Goal: Information Seeking & Learning: Find specific fact

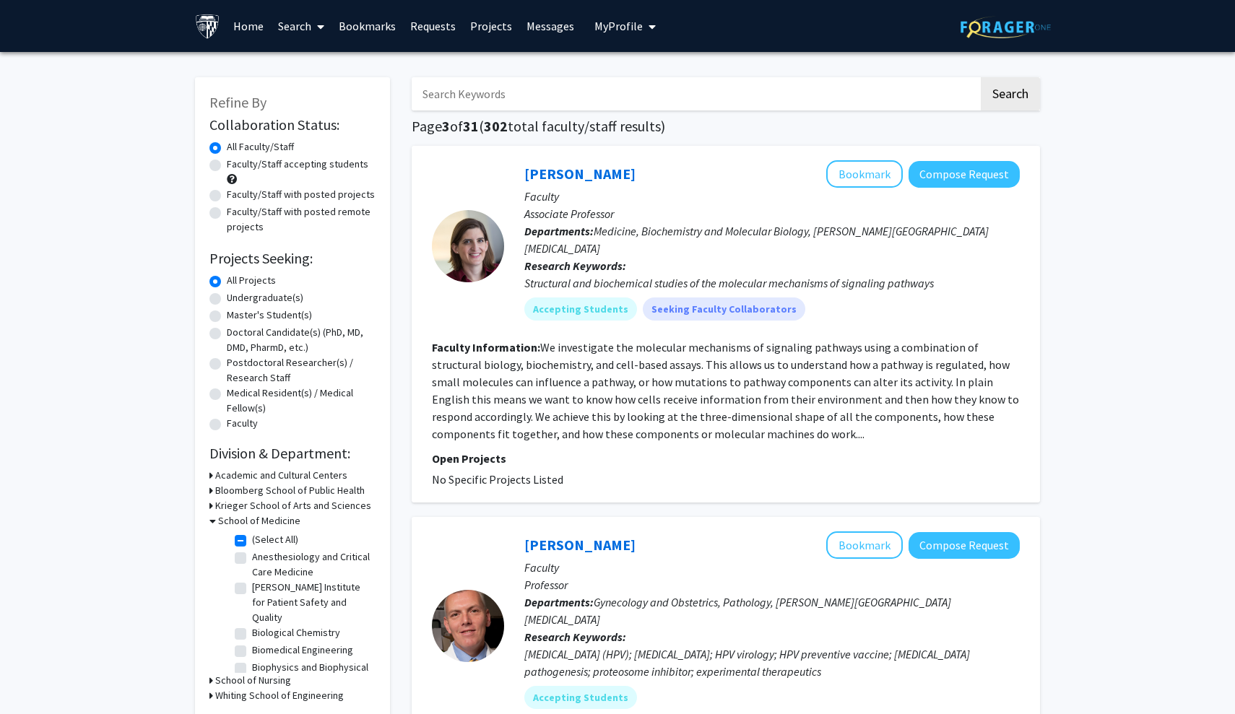
scroll to position [0, 103]
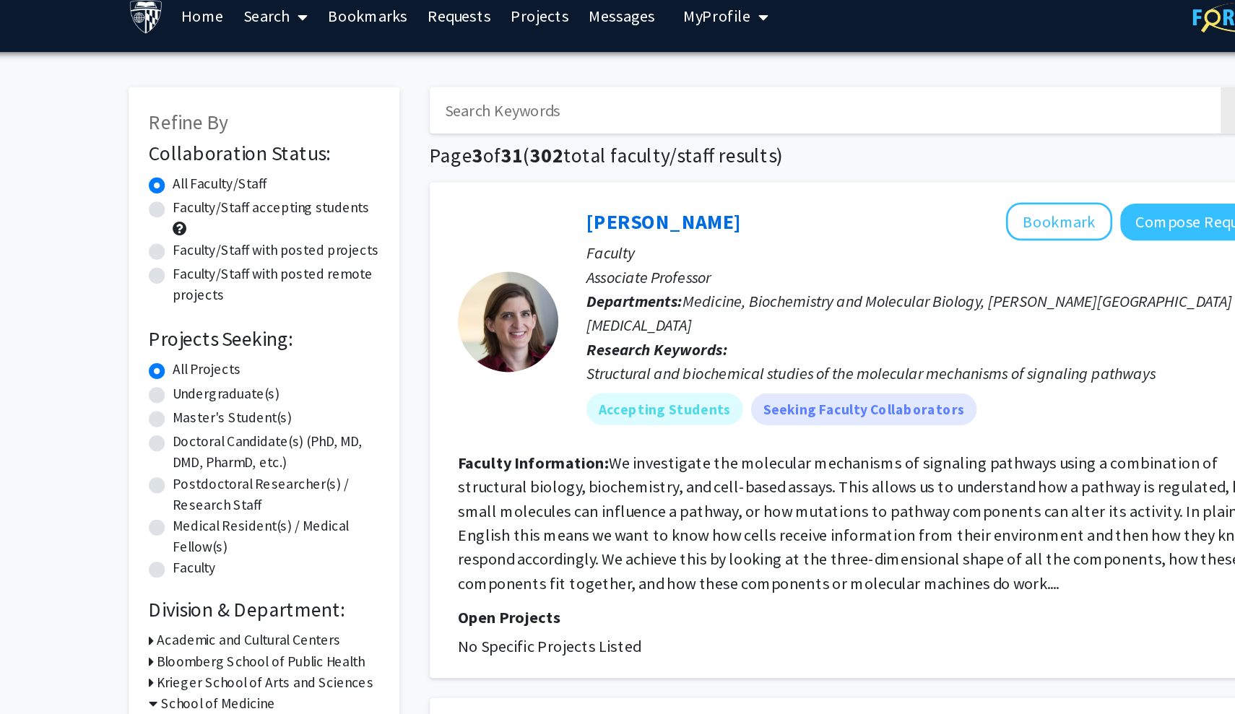
click at [528, 77] on input "Search Keywords" at bounding box center [695, 93] width 567 height 33
paste input "[PERSON_NAME]"
type input "[PERSON_NAME]"
click at [981, 81] on button "Search" at bounding box center [1010, 93] width 59 height 33
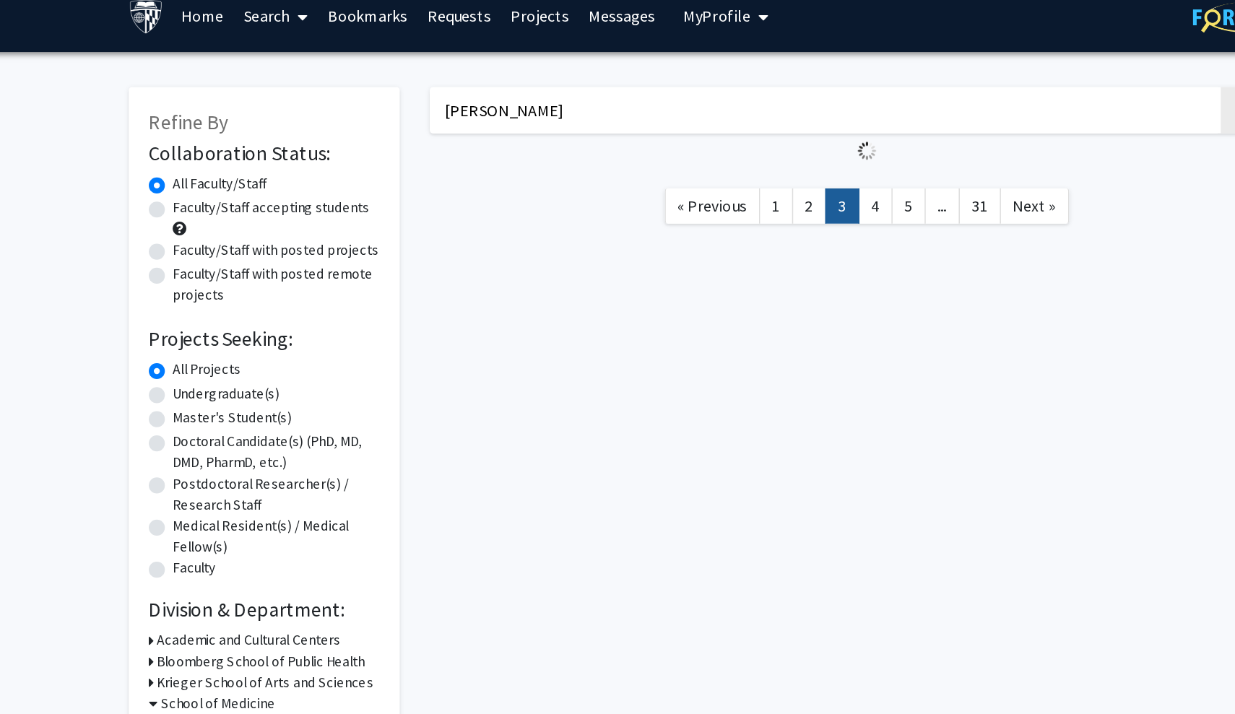
checkbox input "false"
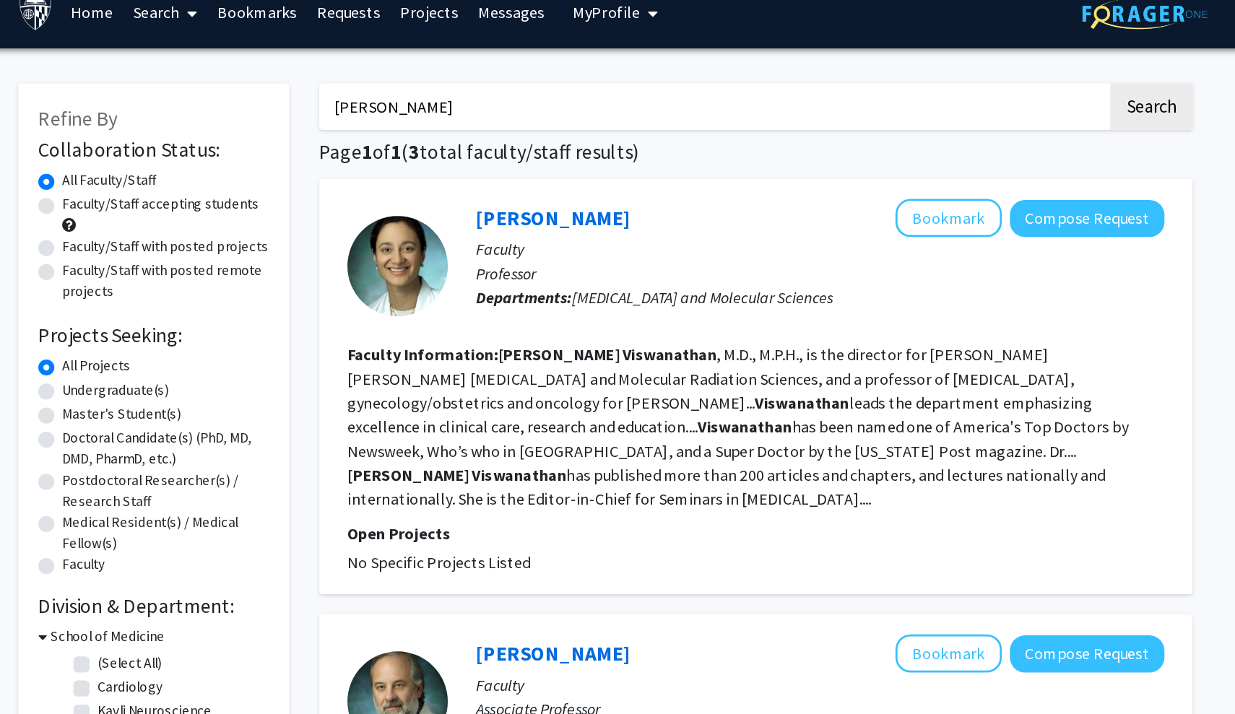
click at [798, 350] on fg-read-more "[PERSON_NAME] , M.D., M.P.H., is the director for [PERSON_NAME] [PERSON_NAME] […" at bounding box center [713, 324] width 562 height 118
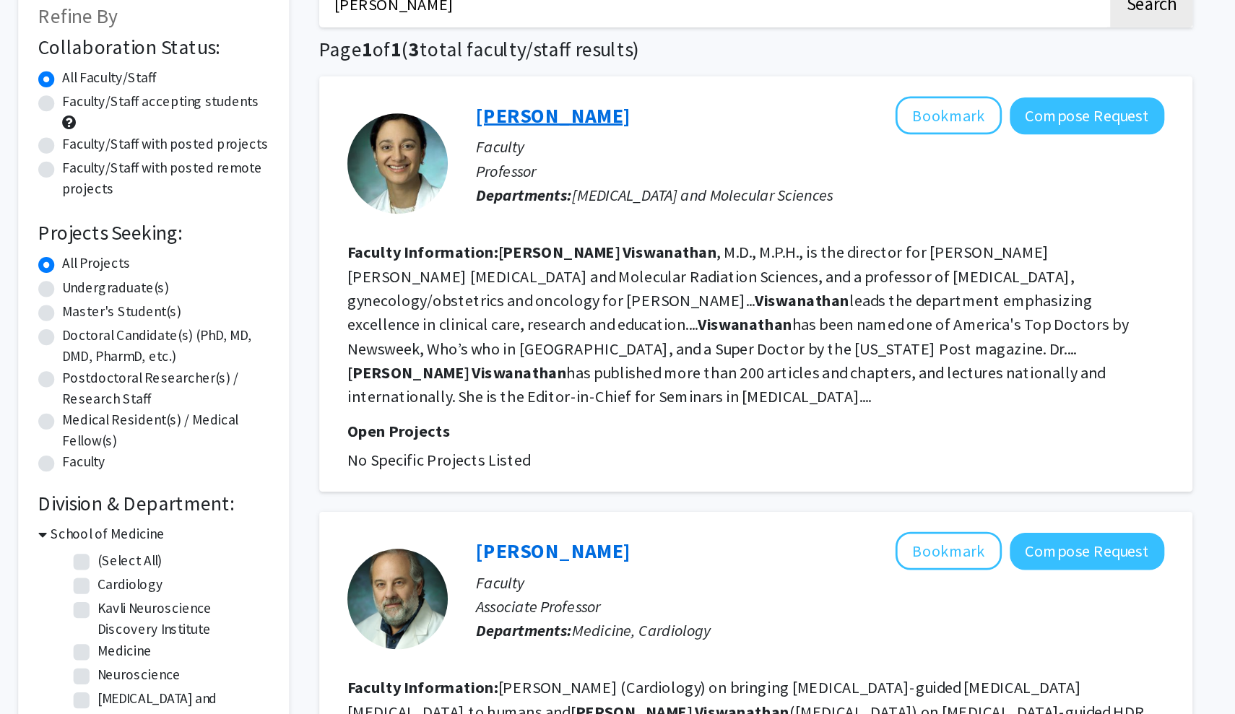
click at [524, 165] on link "[PERSON_NAME]" at bounding box center [579, 174] width 111 height 18
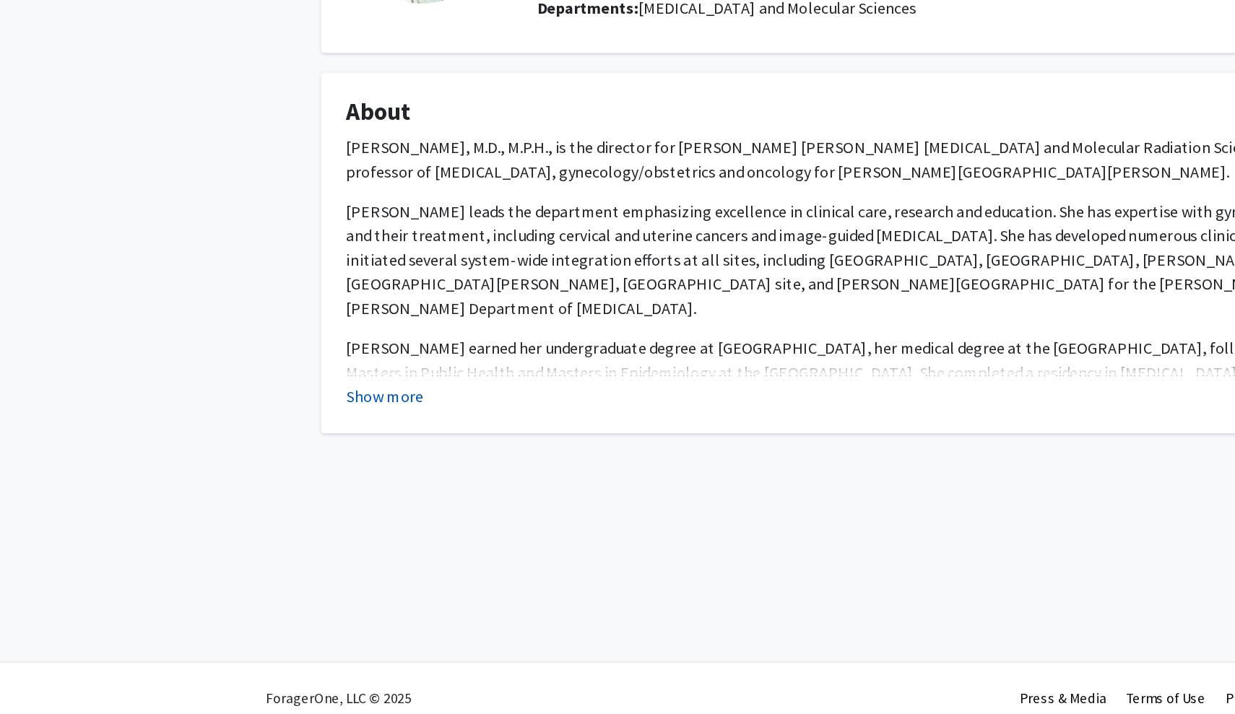
click at [276, 463] on button "Show more" at bounding box center [277, 471] width 56 height 17
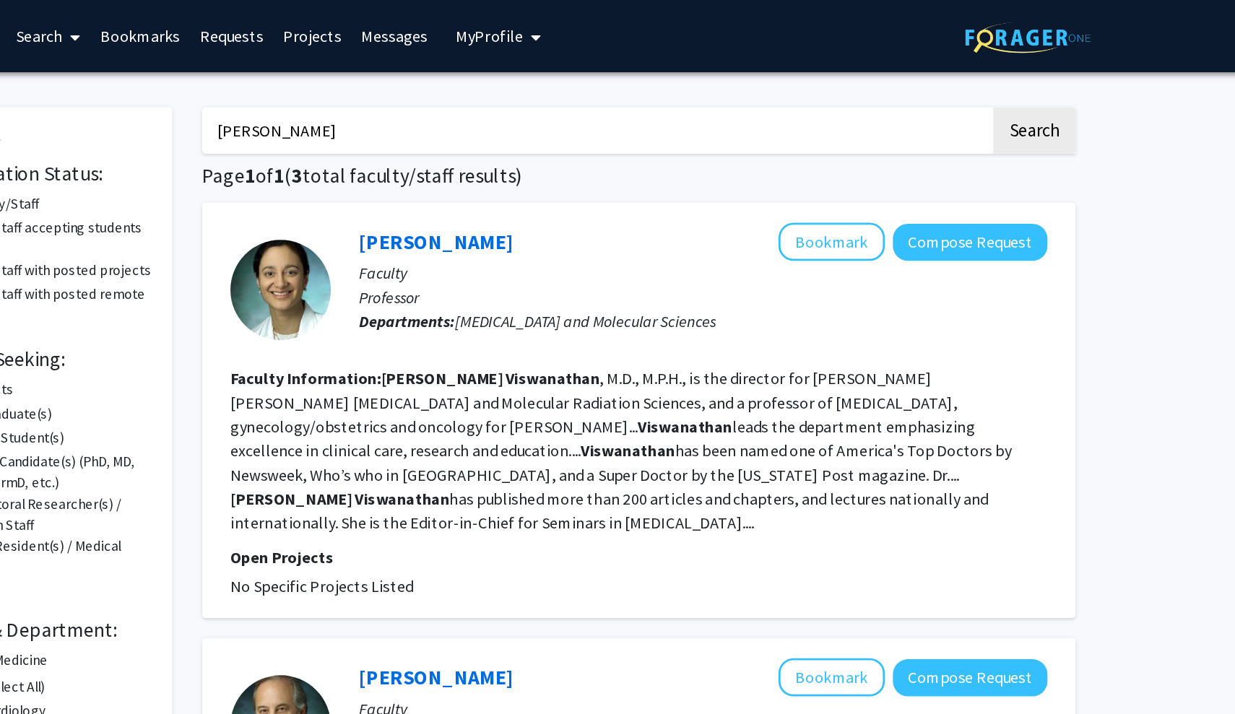
click at [412, 96] on input "[PERSON_NAME]" at bounding box center [695, 93] width 567 height 33
type input "A"
paste input "[PERSON_NAME]"
type input "[PERSON_NAME]"
click at [981, 96] on button "Search" at bounding box center [1010, 93] width 59 height 33
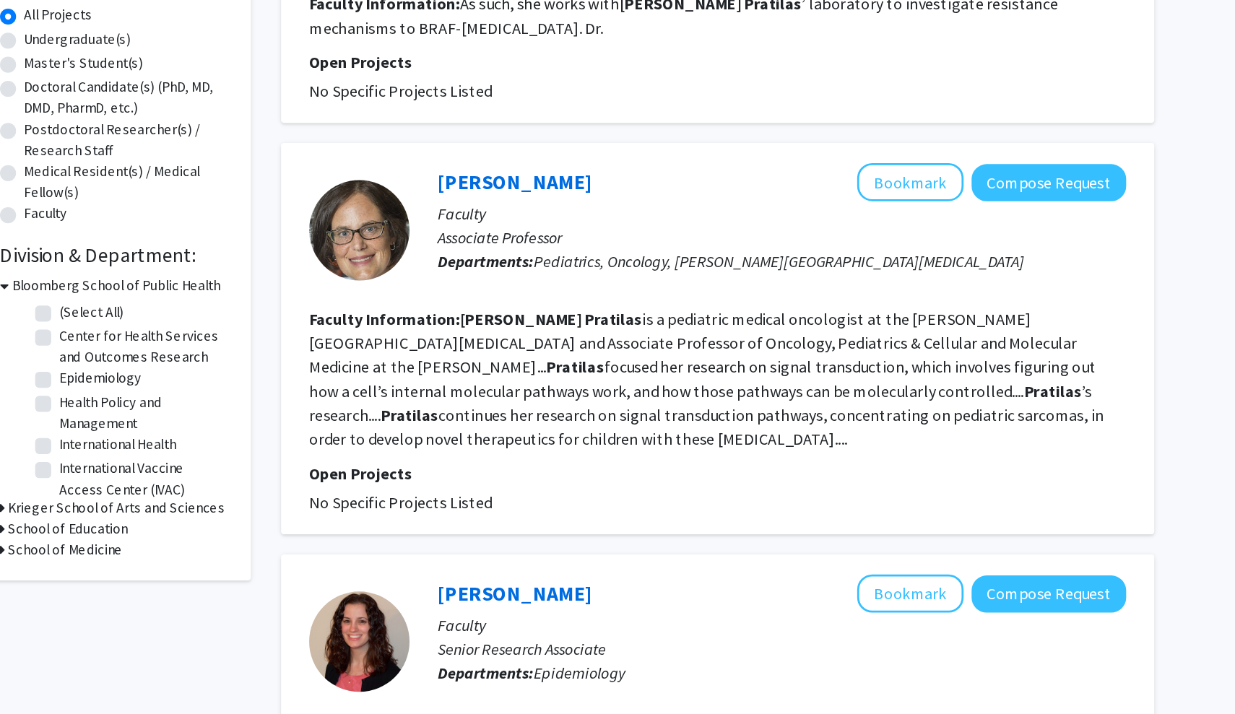
scroll to position [70, 0]
click at [524, 321] on link "[PERSON_NAME]" at bounding box center [579, 330] width 111 height 18
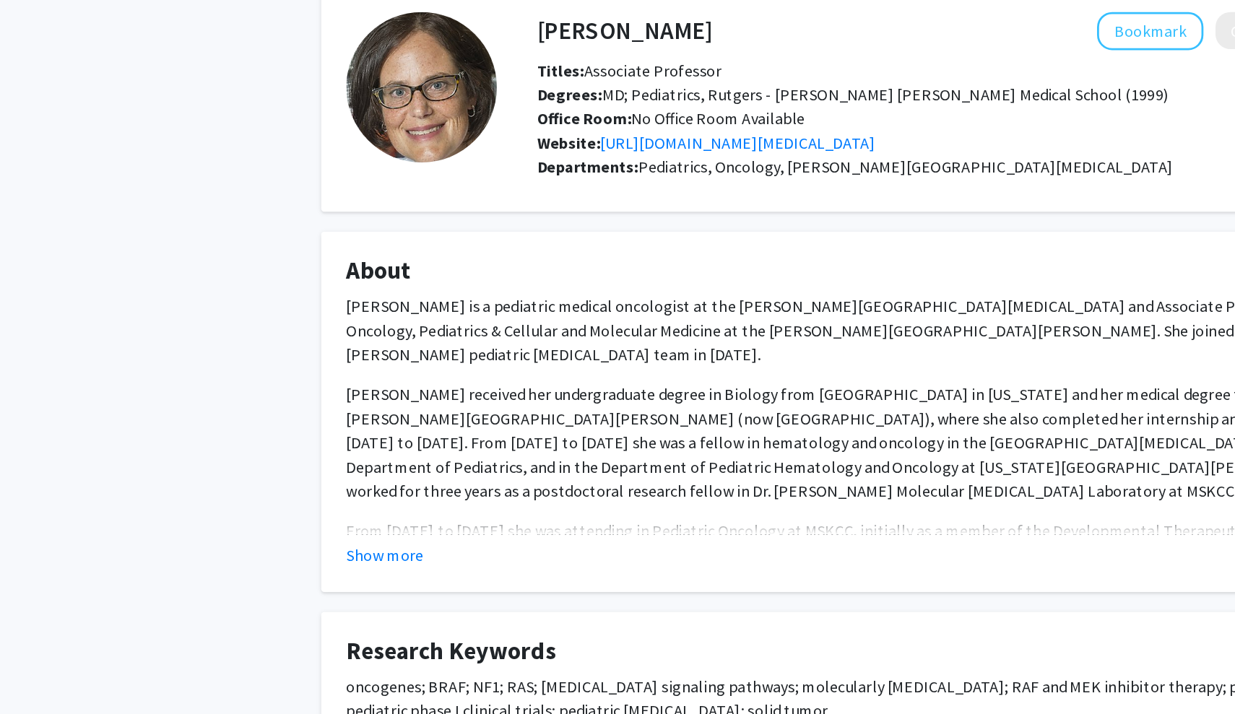
click at [282, 436] on fg-card "About [PERSON_NAME] is a pediatric medical oncologist at the [PERSON_NAME][GEOG…" at bounding box center [617, 368] width 773 height 259
click at [282, 427] on fg-card "About [PERSON_NAME] is a pediatric medical oncologist at the [PERSON_NAME][GEOG…" at bounding box center [617, 368] width 773 height 259
click at [282, 463] on button "Show more" at bounding box center [277, 471] width 56 height 17
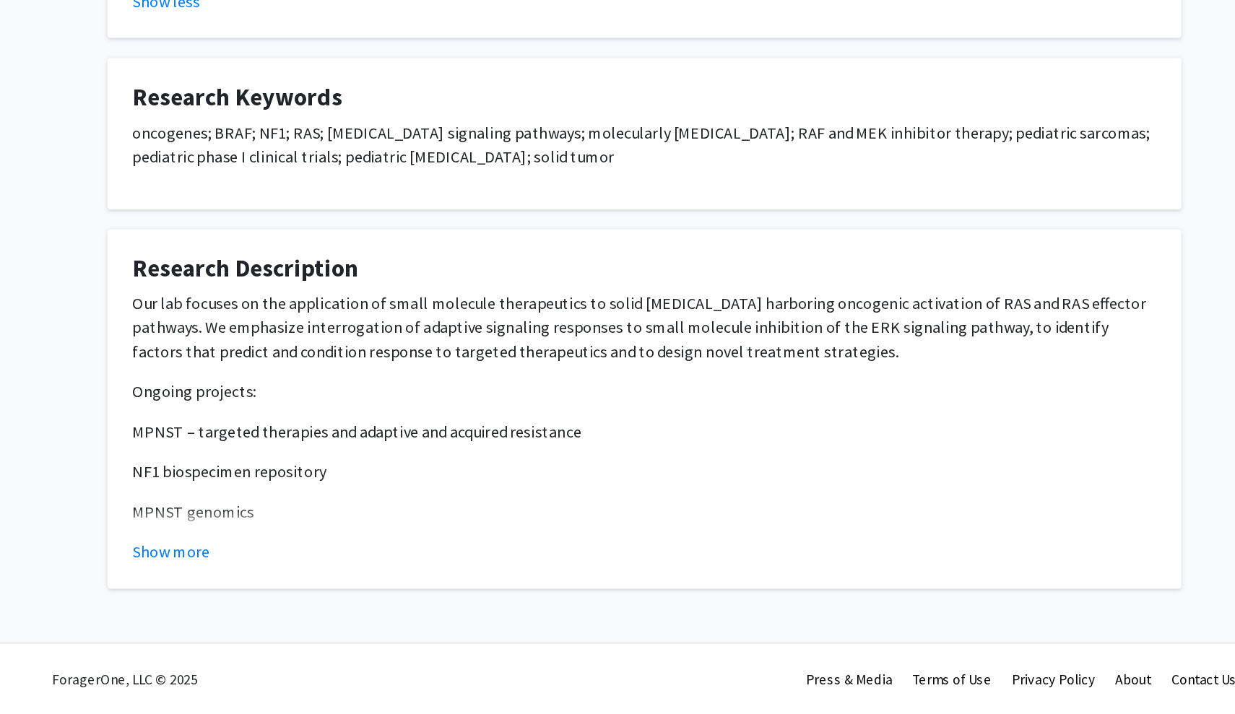
scroll to position [451, 0]
click at [249, 589] on button "Show more" at bounding box center [277, 597] width 56 height 17
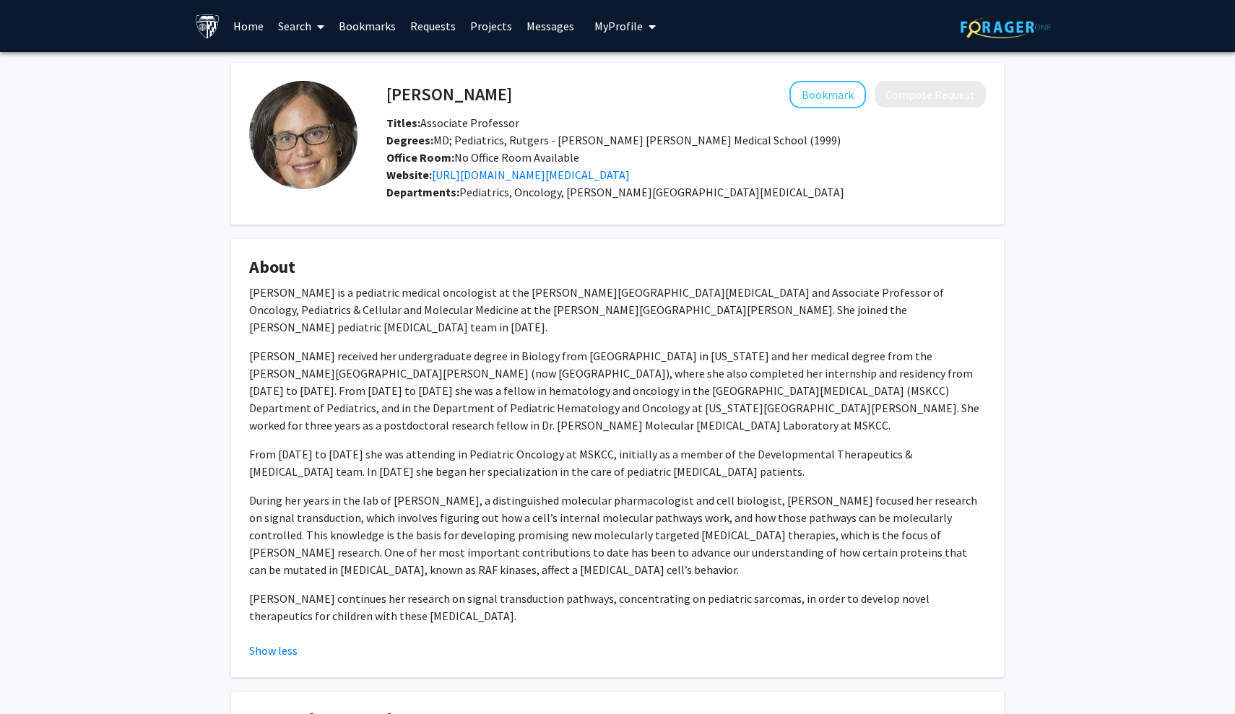
scroll to position [0, 0]
click at [260, 27] on link "Home" at bounding box center [248, 26] width 45 height 51
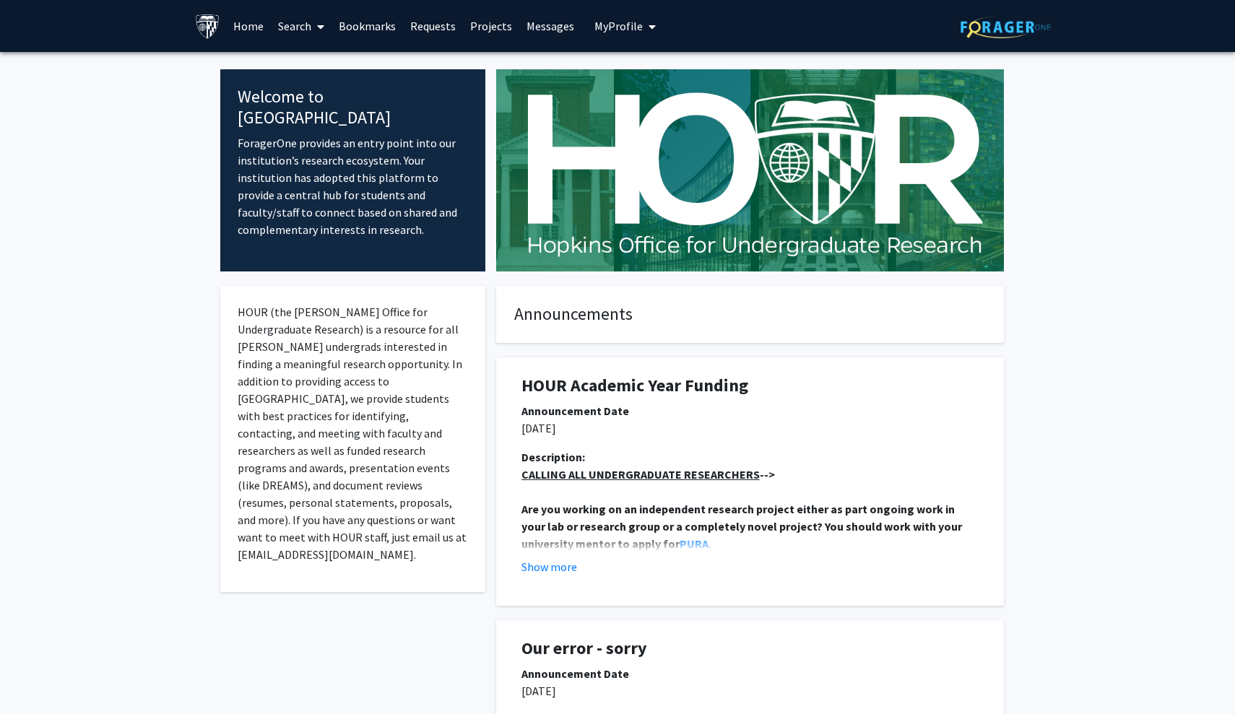
click at [277, 35] on link "Search" at bounding box center [301, 26] width 61 height 51
